Goal: Information Seeking & Learning: Learn about a topic

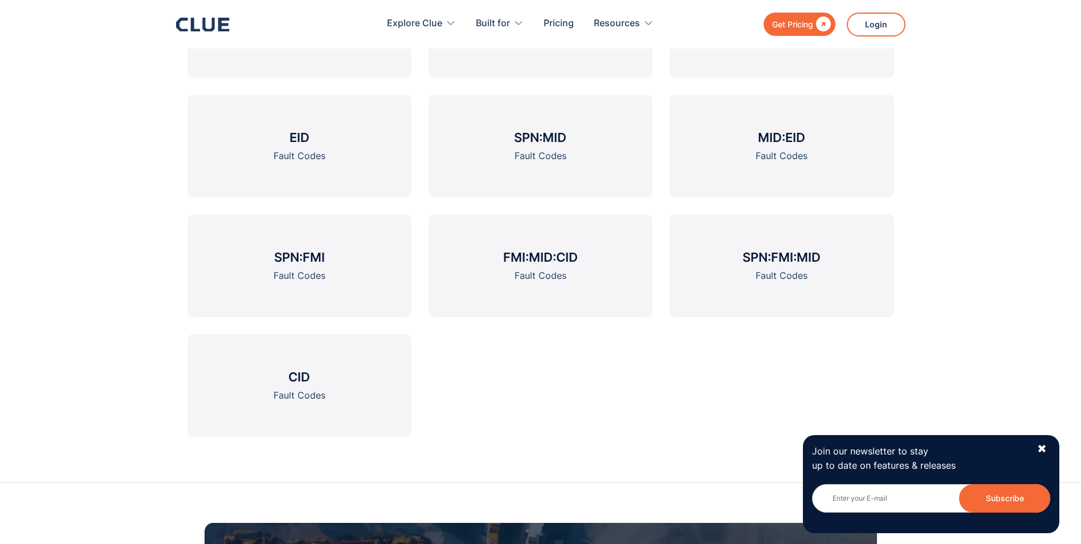
scroll to position [1596, 0]
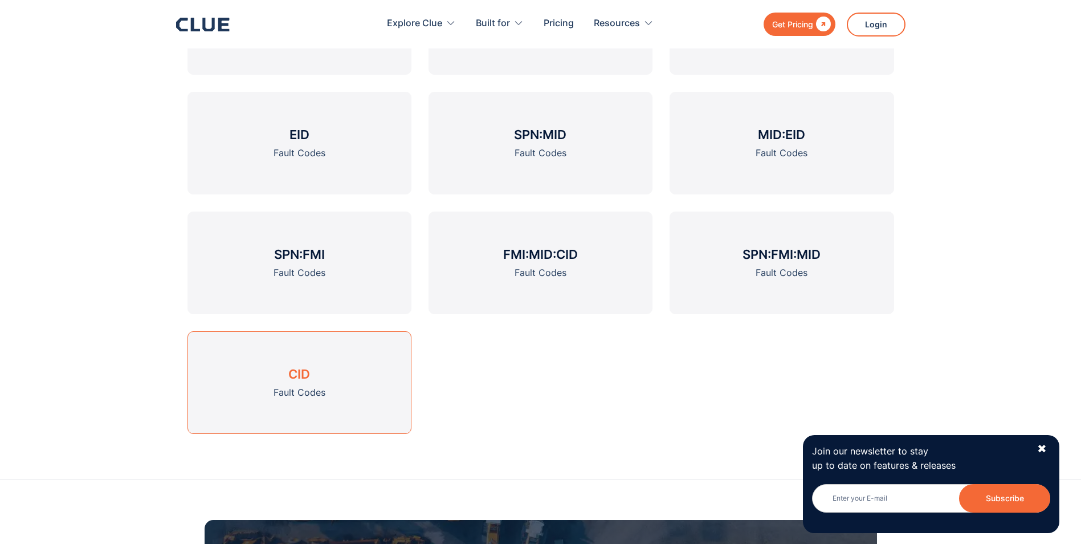
click at [287, 375] on link "CID Fault Codes" at bounding box center [299, 382] width 224 height 103
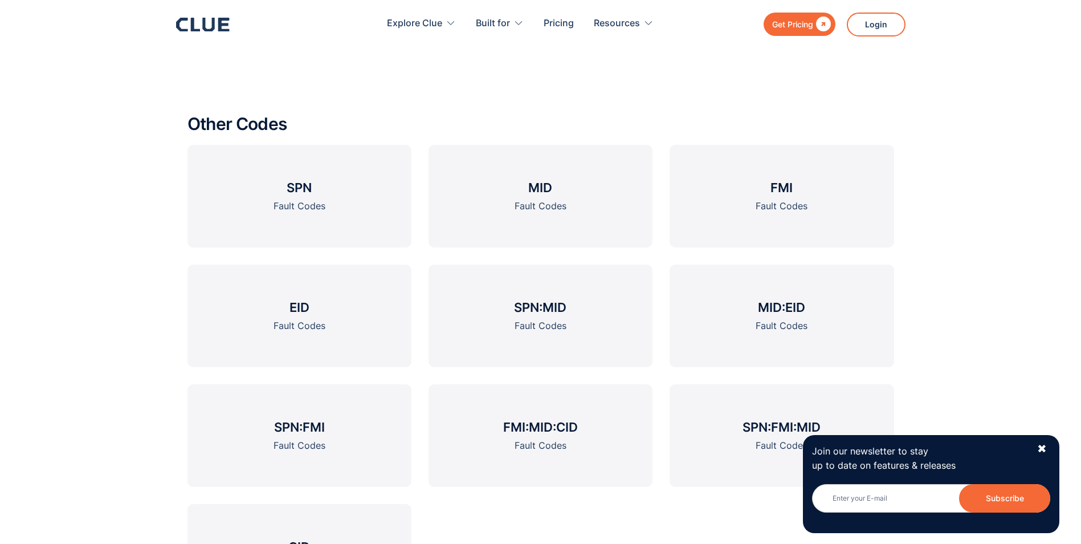
scroll to position [1425, 0]
click at [773, 194] on h3 "FMI" at bounding box center [781, 185] width 22 height 17
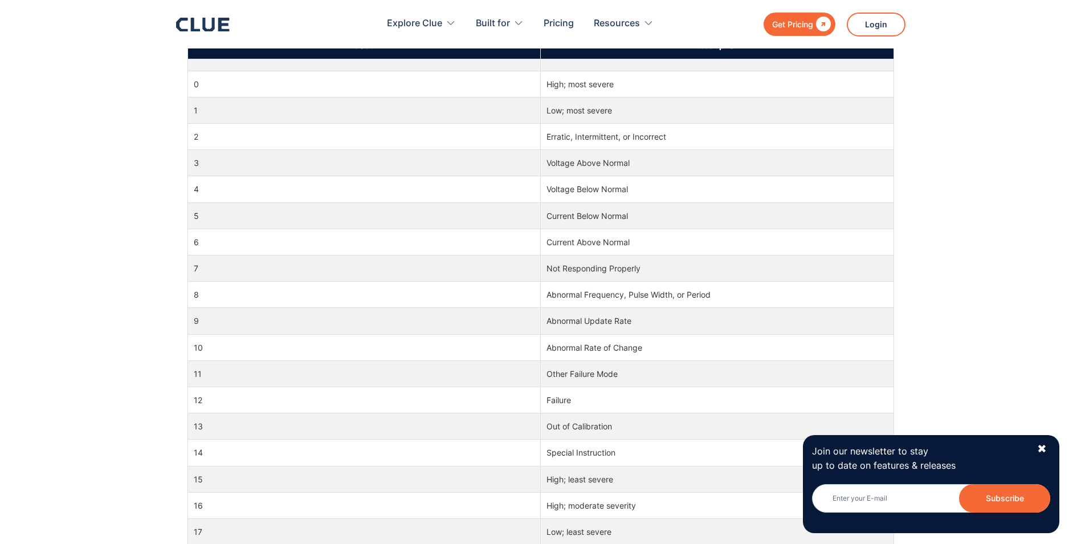
scroll to position [570, 0]
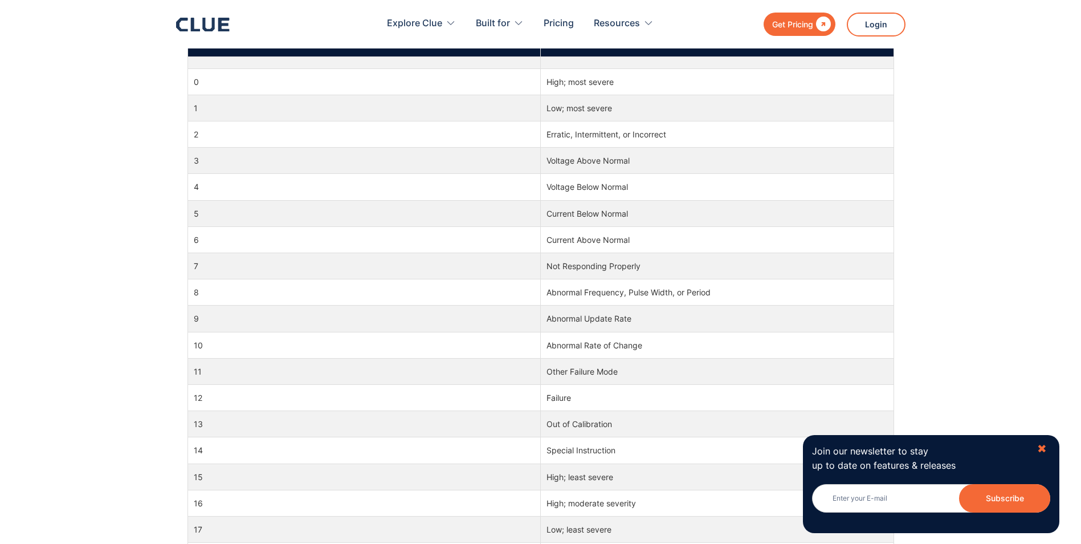
click at [1043, 447] on div "✖" at bounding box center [1042, 449] width 10 height 14
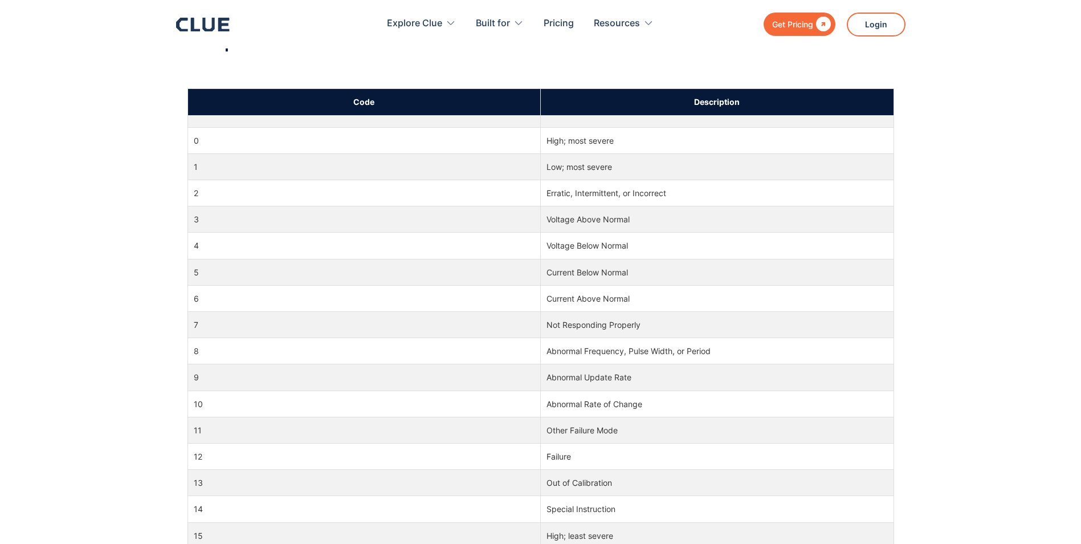
scroll to position [684, 0]
